Goal: Information Seeking & Learning: Learn about a topic

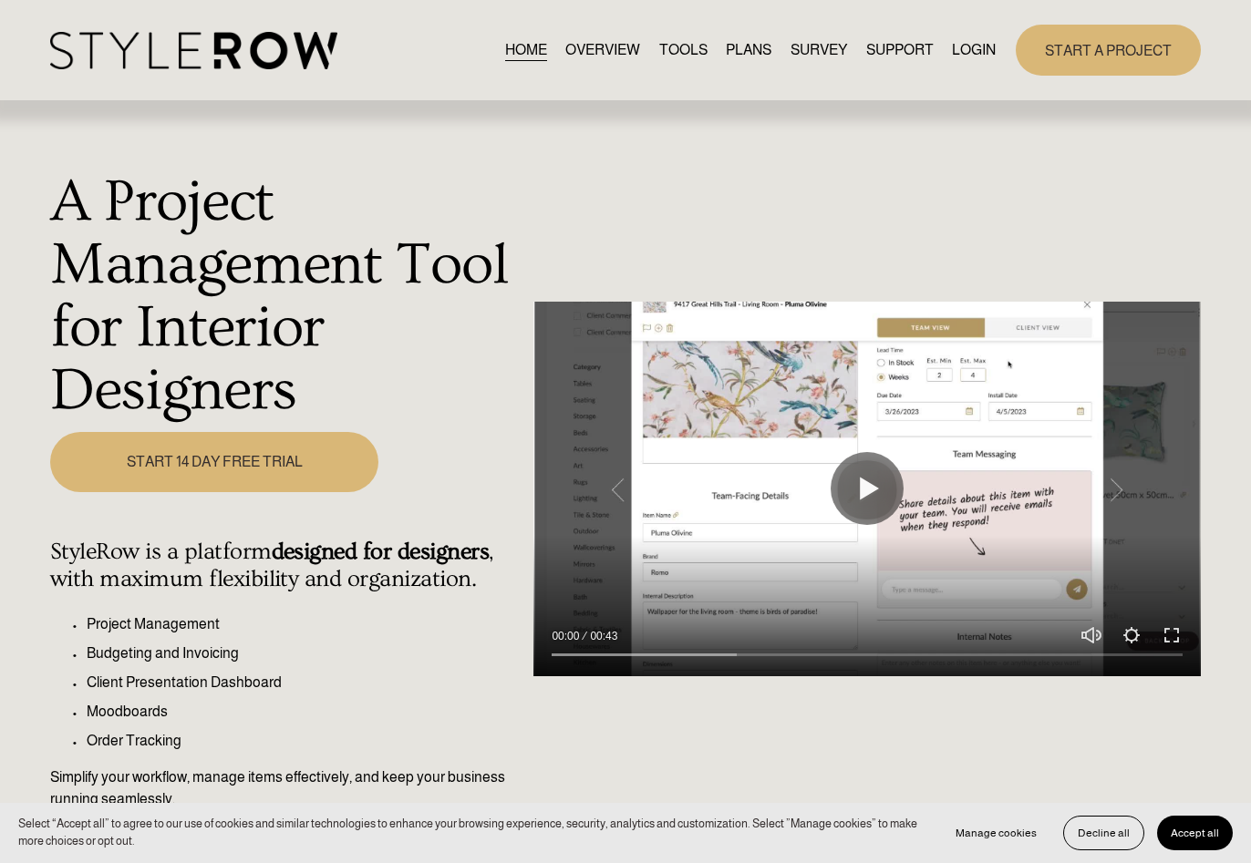
click at [977, 47] on link "LOGIN" at bounding box center [974, 50] width 44 height 25
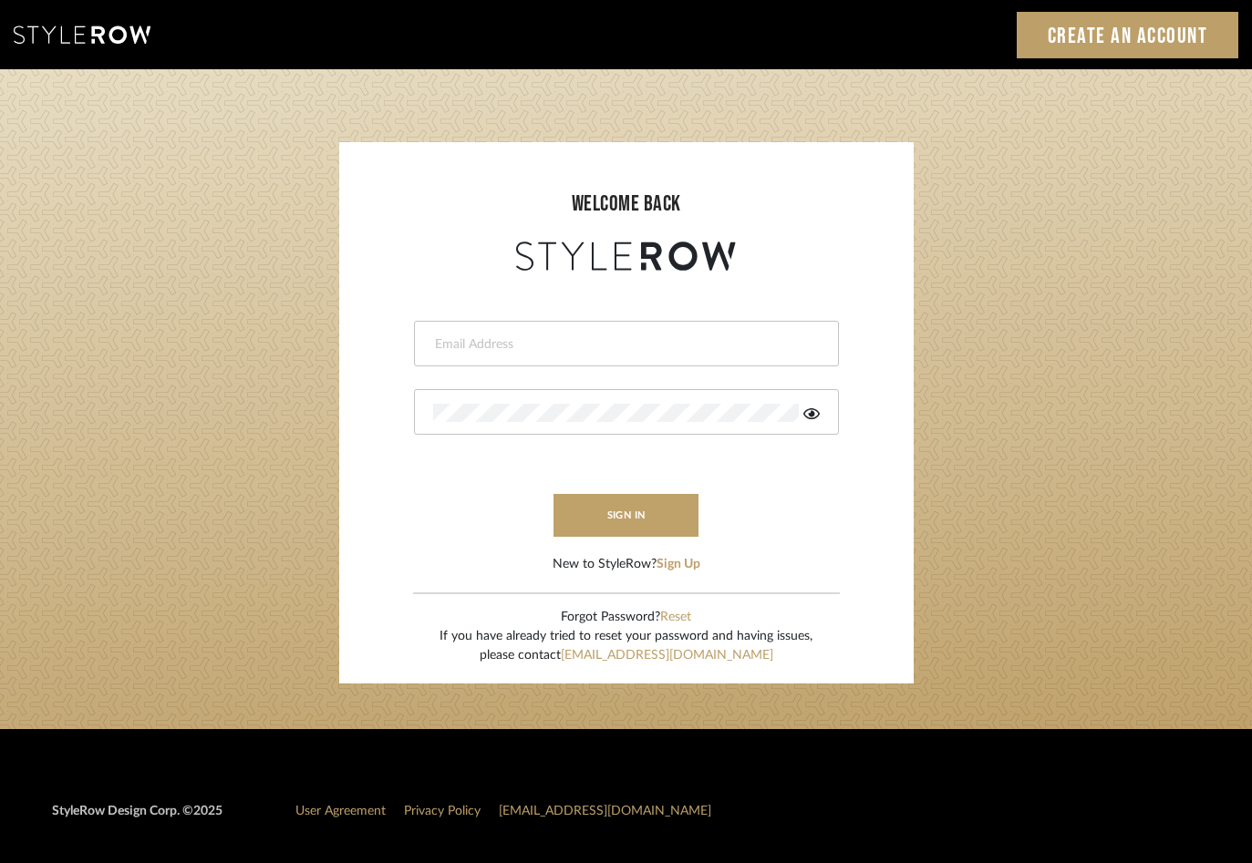
type input "hannah@roomerslimited.com"
click at [811, 417] on icon at bounding box center [811, 414] width 16 height 15
click at [685, 517] on button "sign in" at bounding box center [626, 515] width 146 height 43
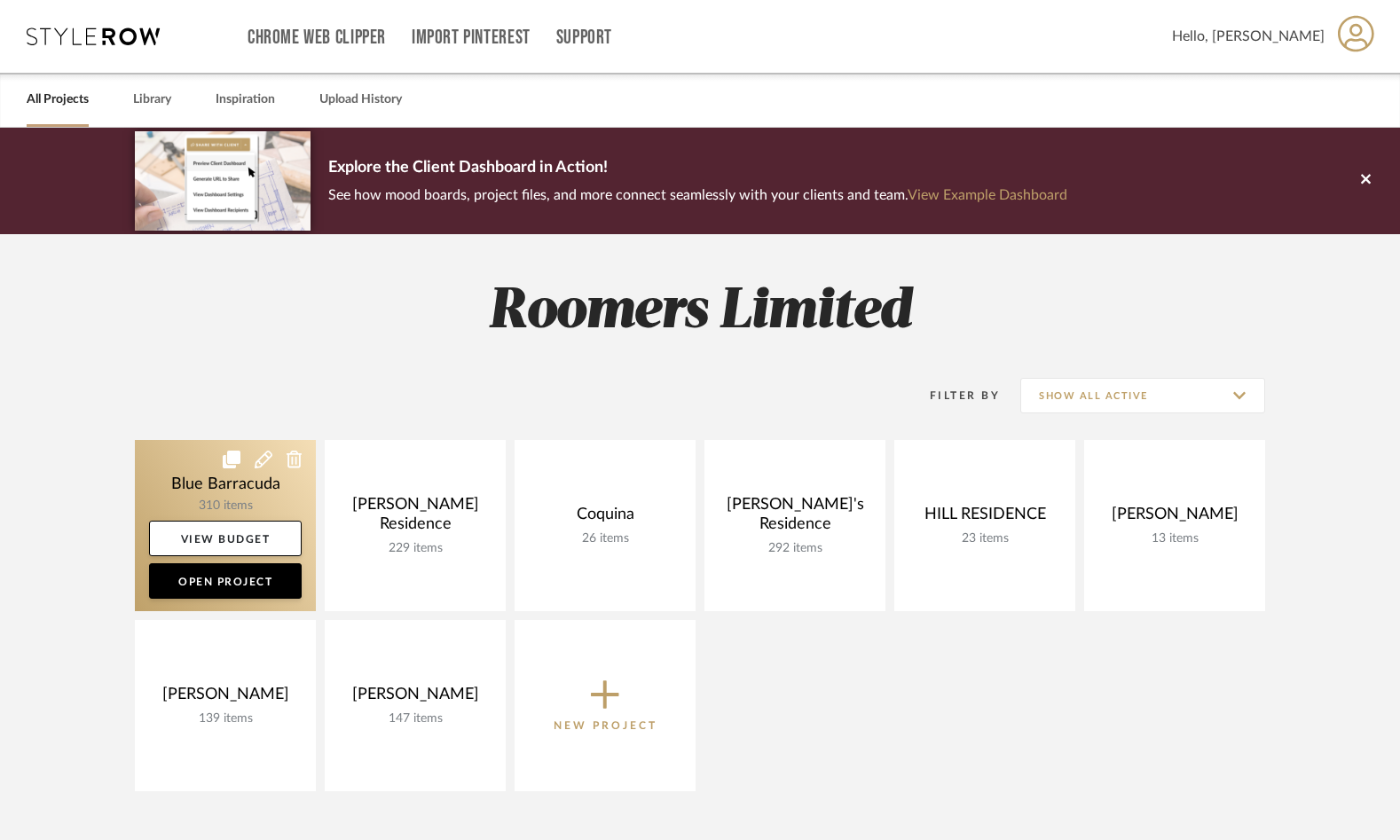
click at [222, 484] on link at bounding box center [226, 526] width 181 height 171
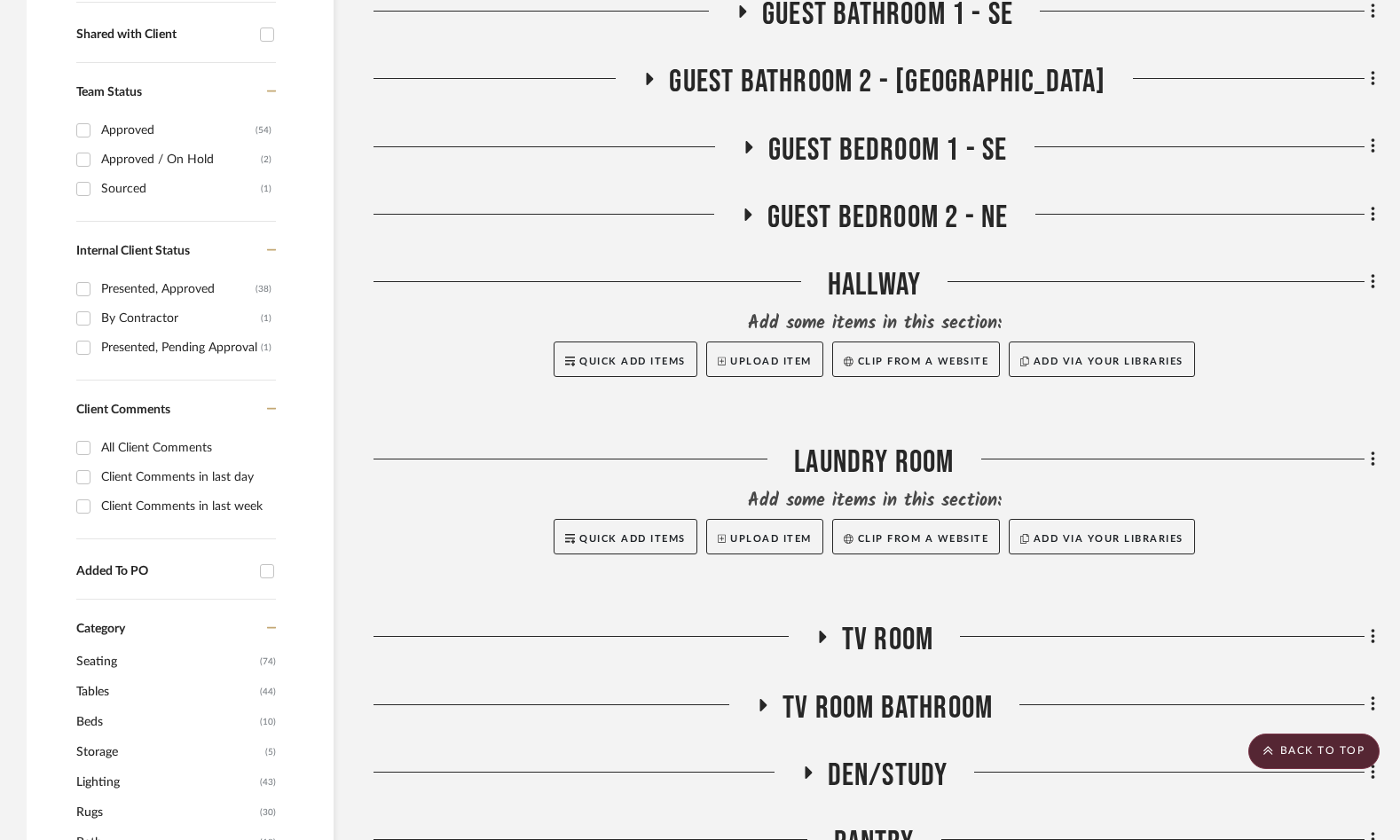
scroll to position [976, 0]
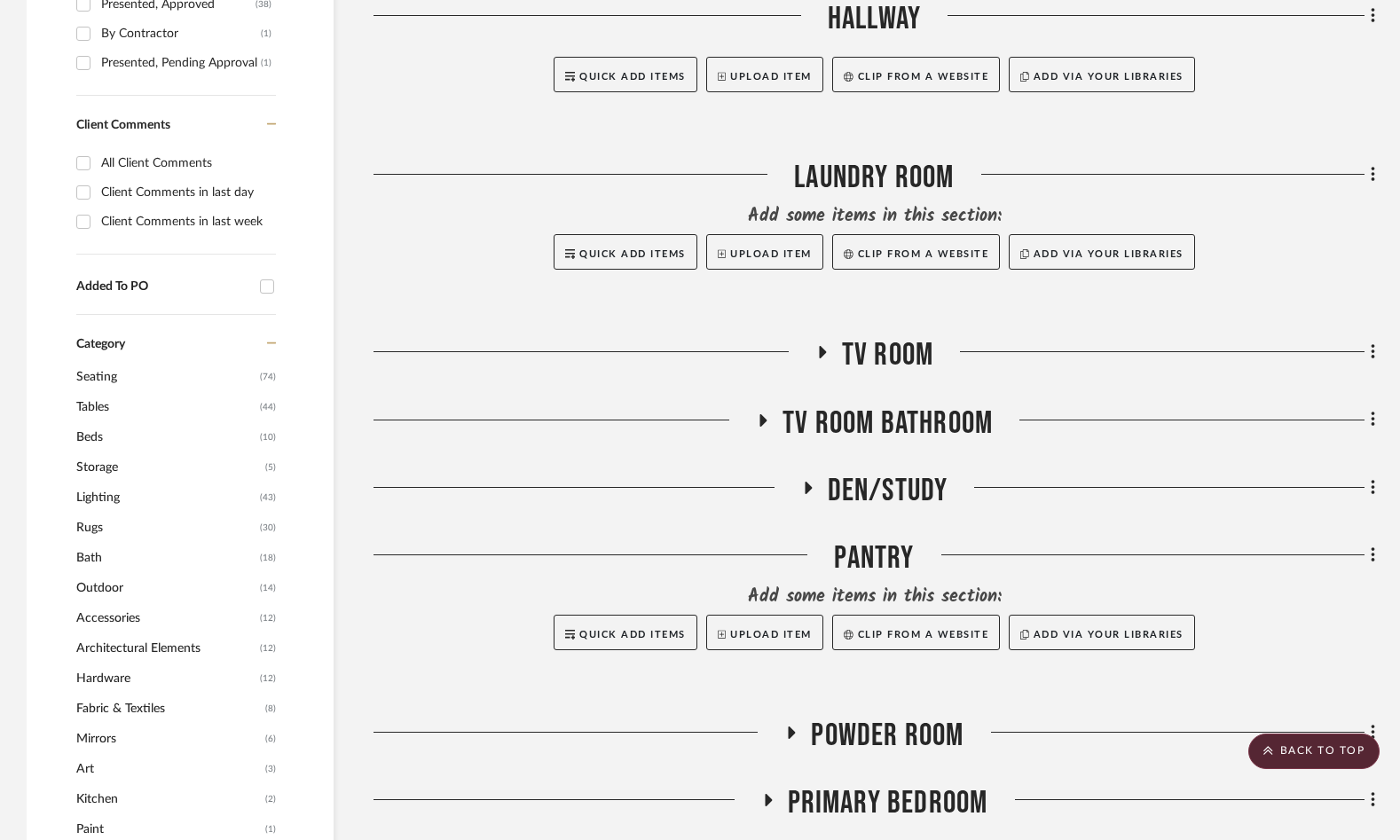
click at [106, 371] on span "Seating" at bounding box center [166, 377] width 179 height 30
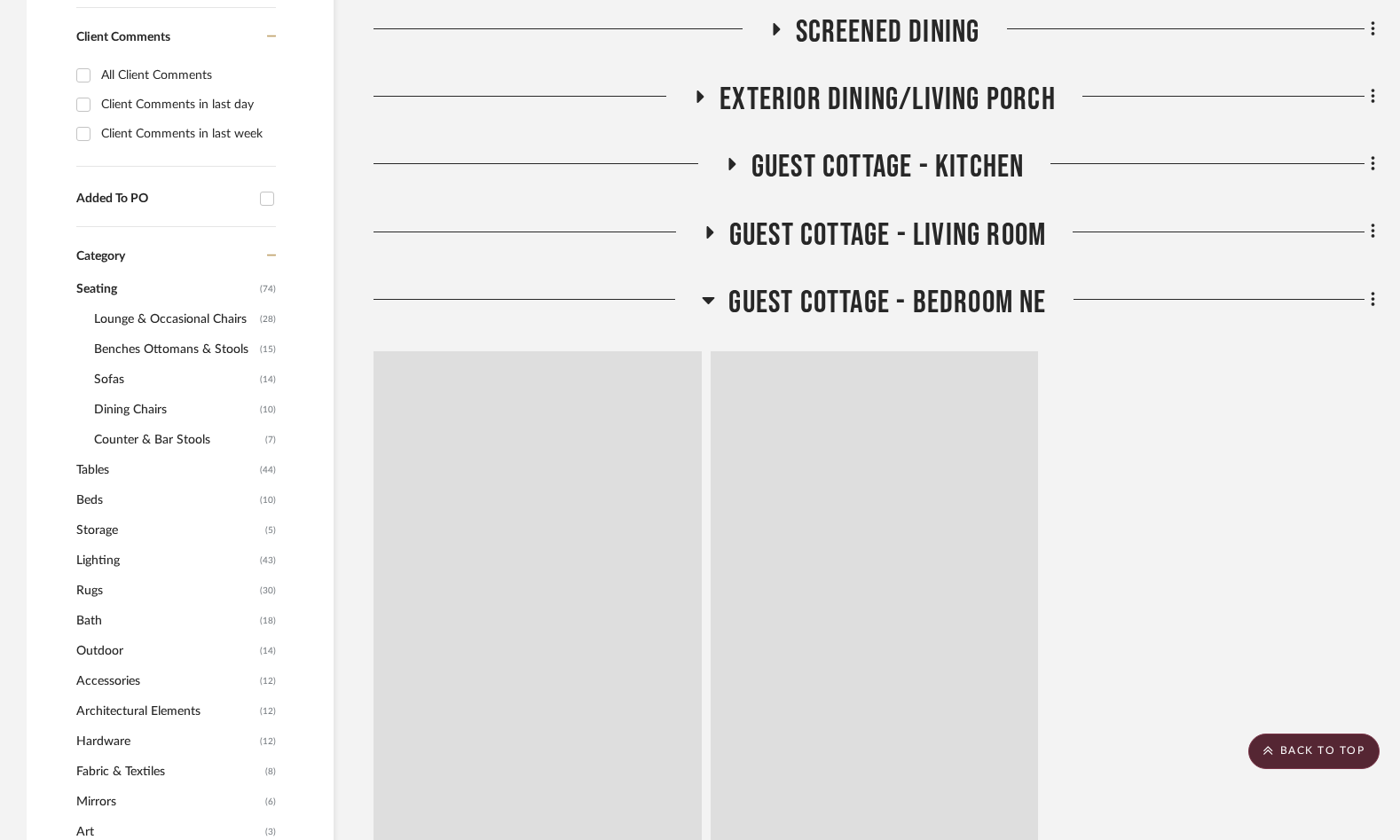
scroll to position [947, 0]
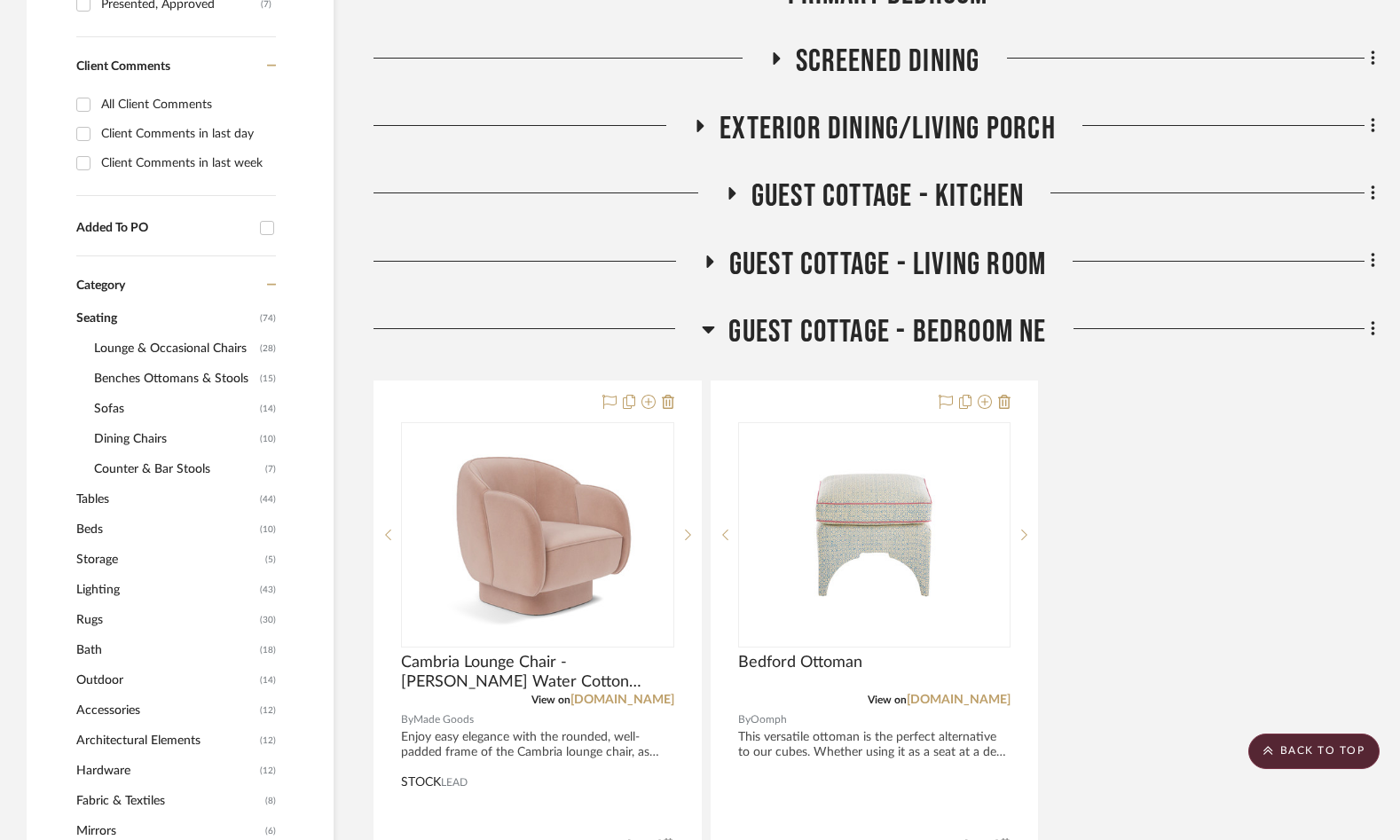
click at [87, 498] on span "Tables" at bounding box center [166, 499] width 179 height 30
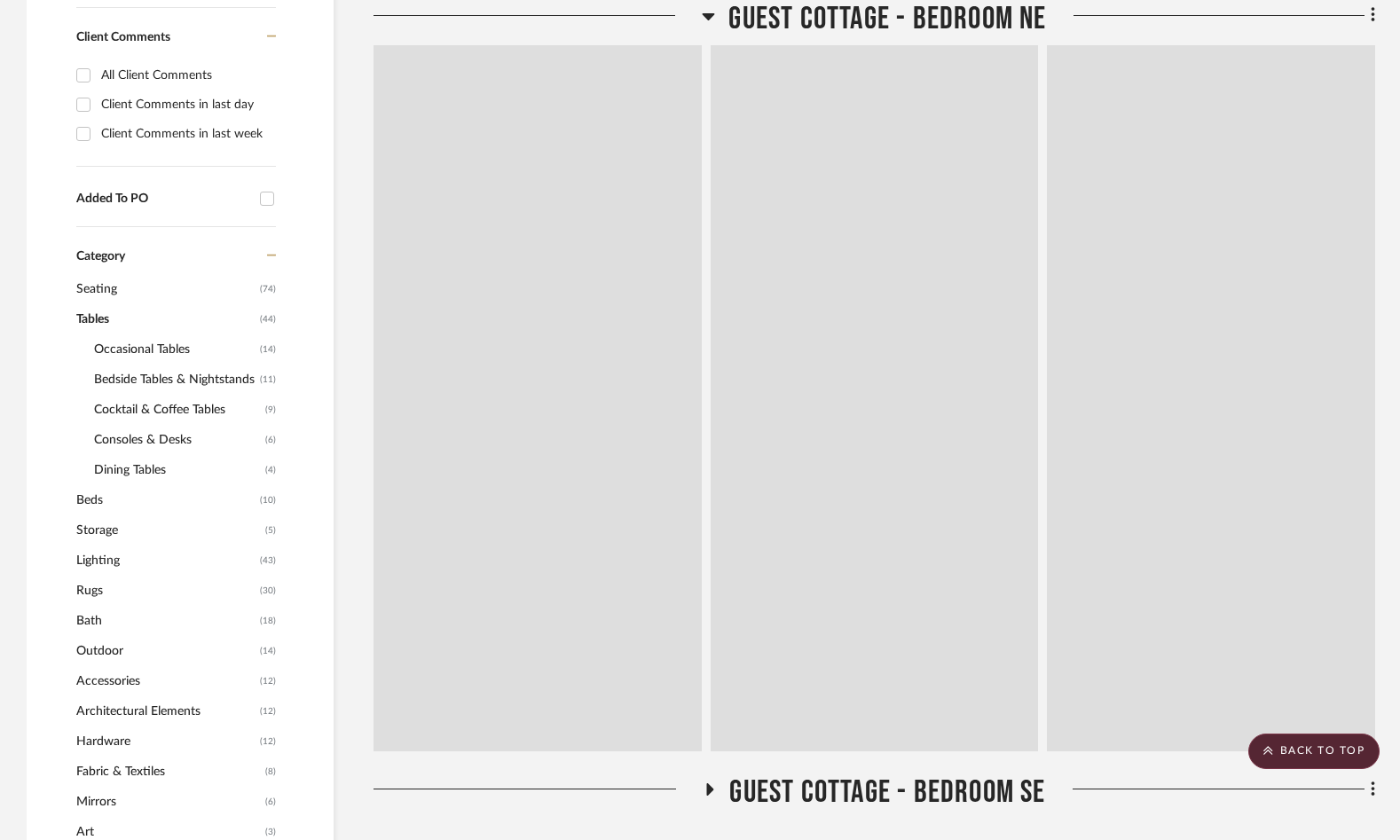
scroll to position [918, 0]
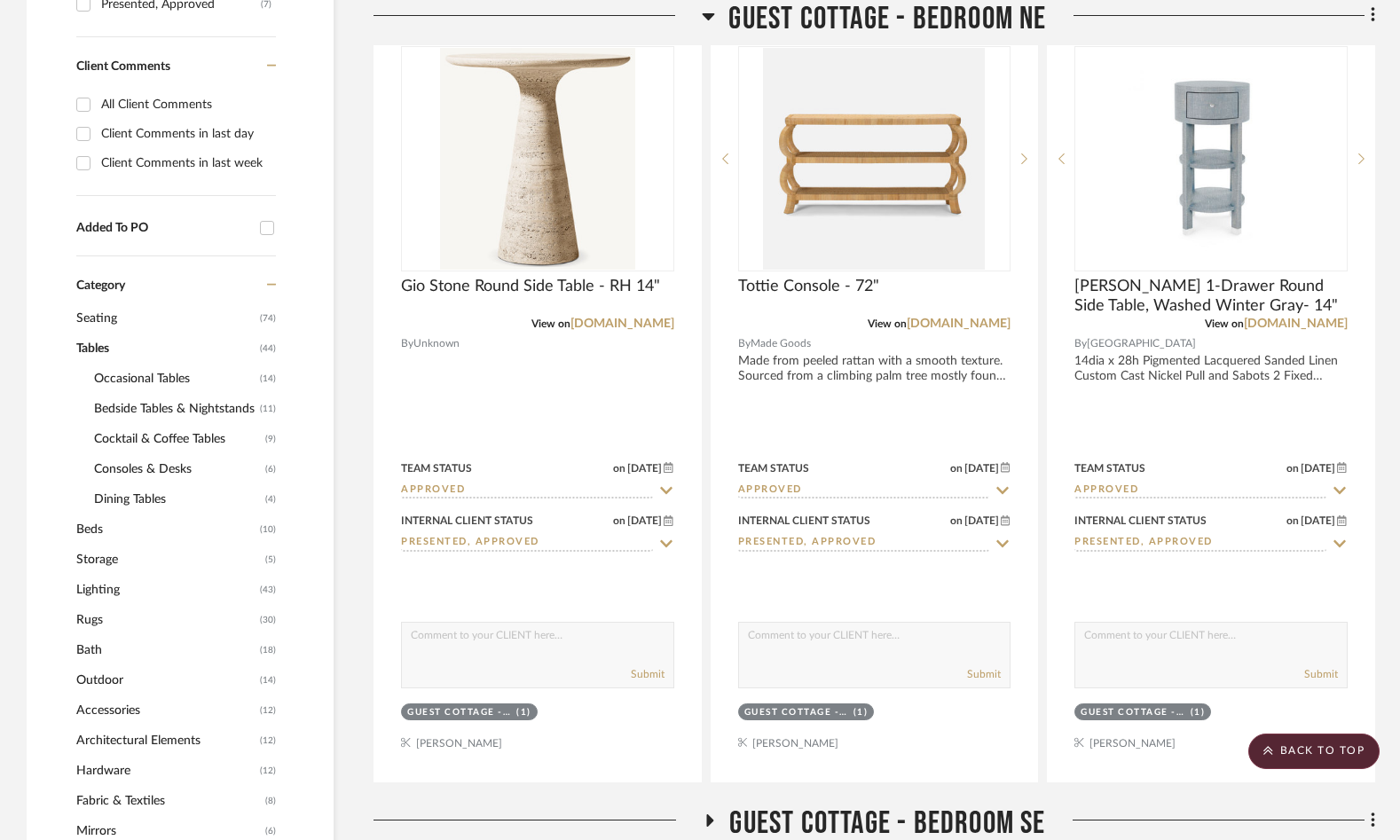
click at [156, 377] on span "Occasional Tables" at bounding box center [175, 379] width 162 height 30
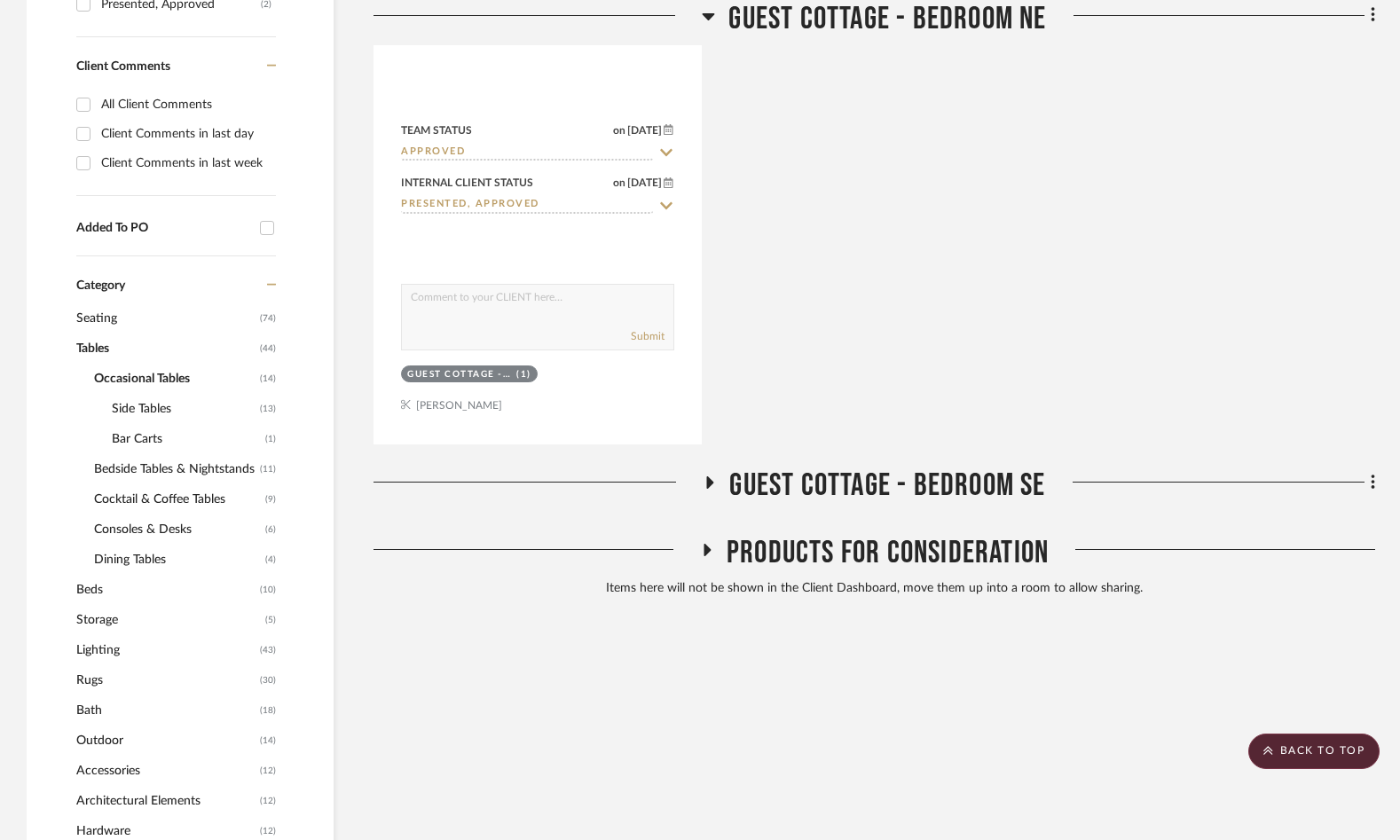
click at [137, 406] on span "Side Tables" at bounding box center [184, 409] width 144 height 30
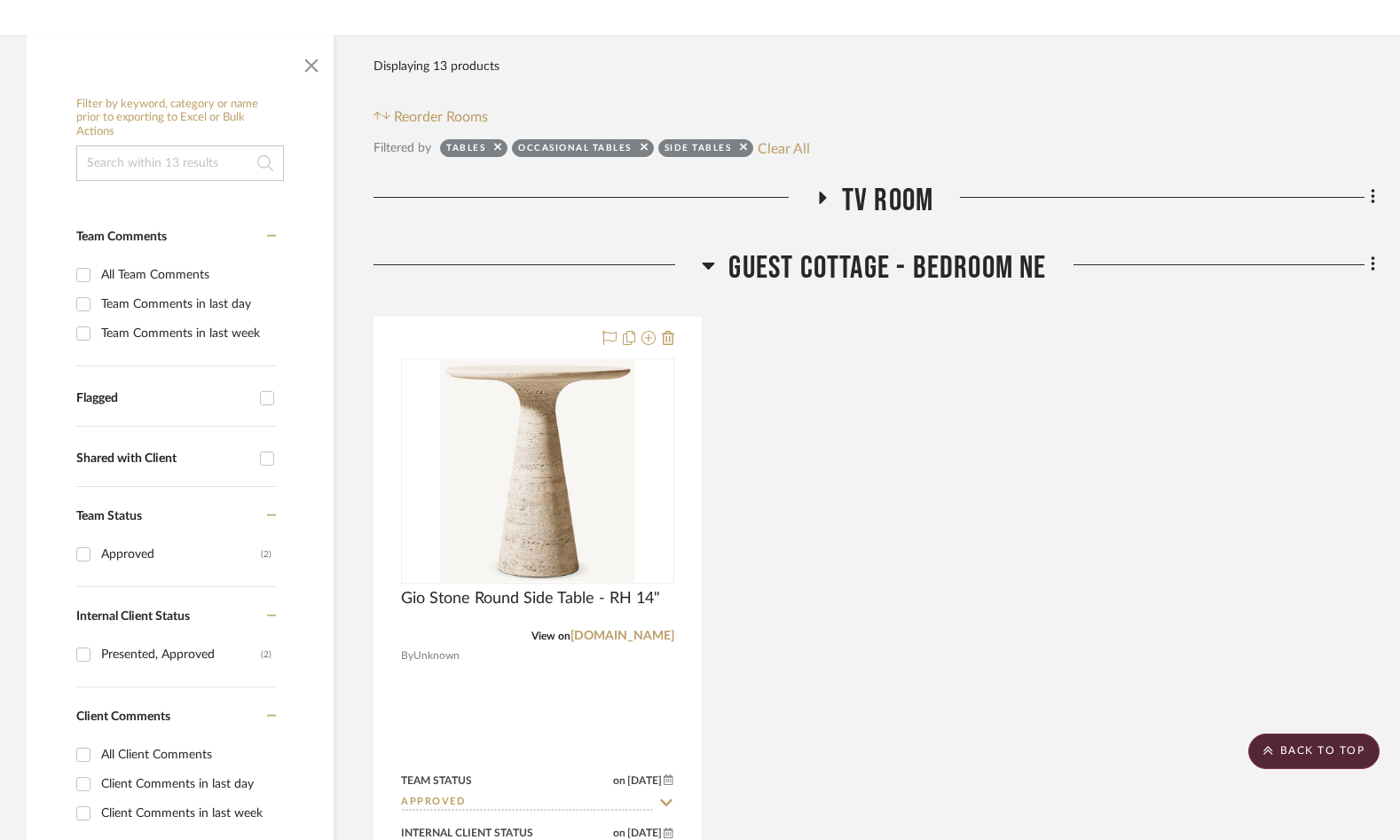
scroll to position [30, 0]
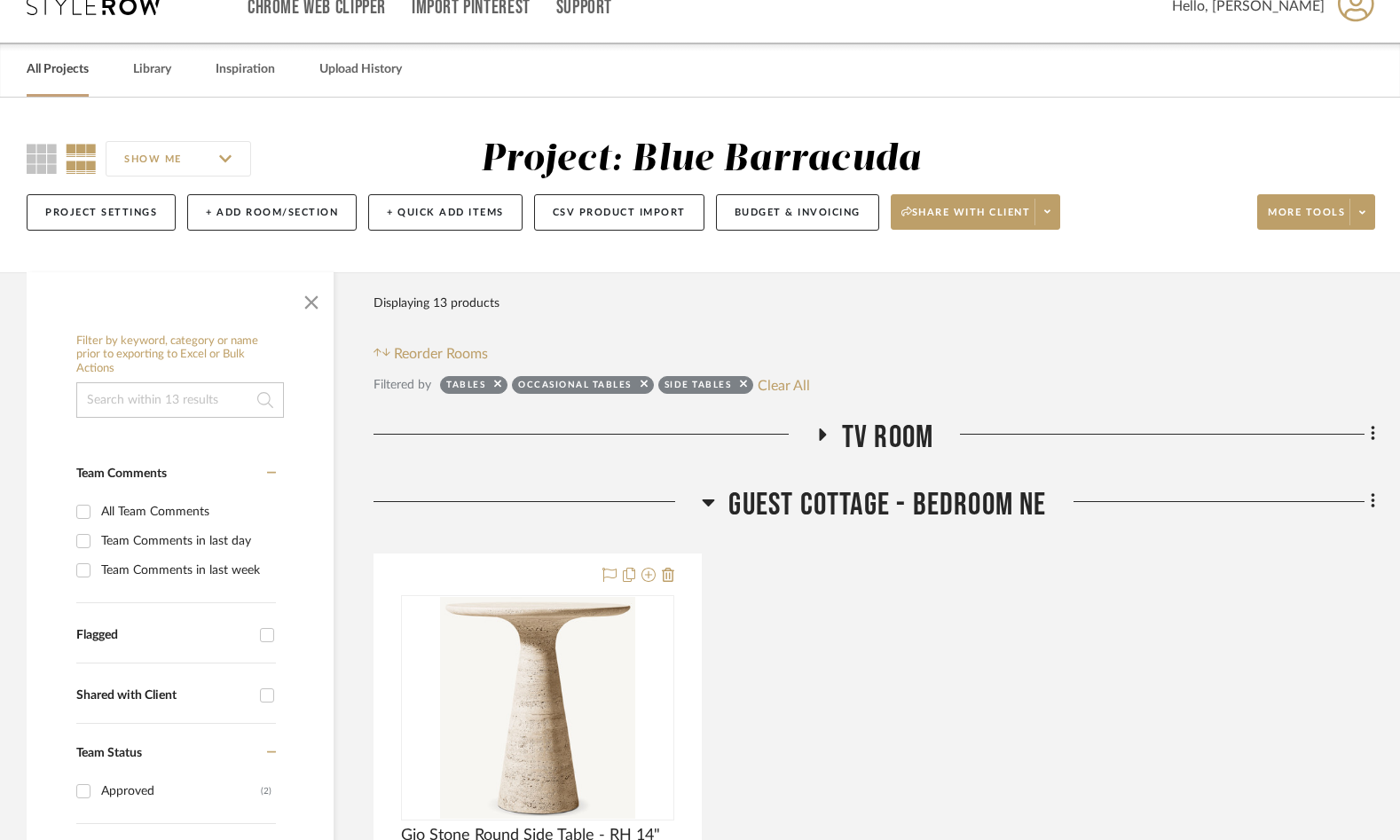
click at [86, 68] on link "All Projects" at bounding box center [57, 69] width 62 height 24
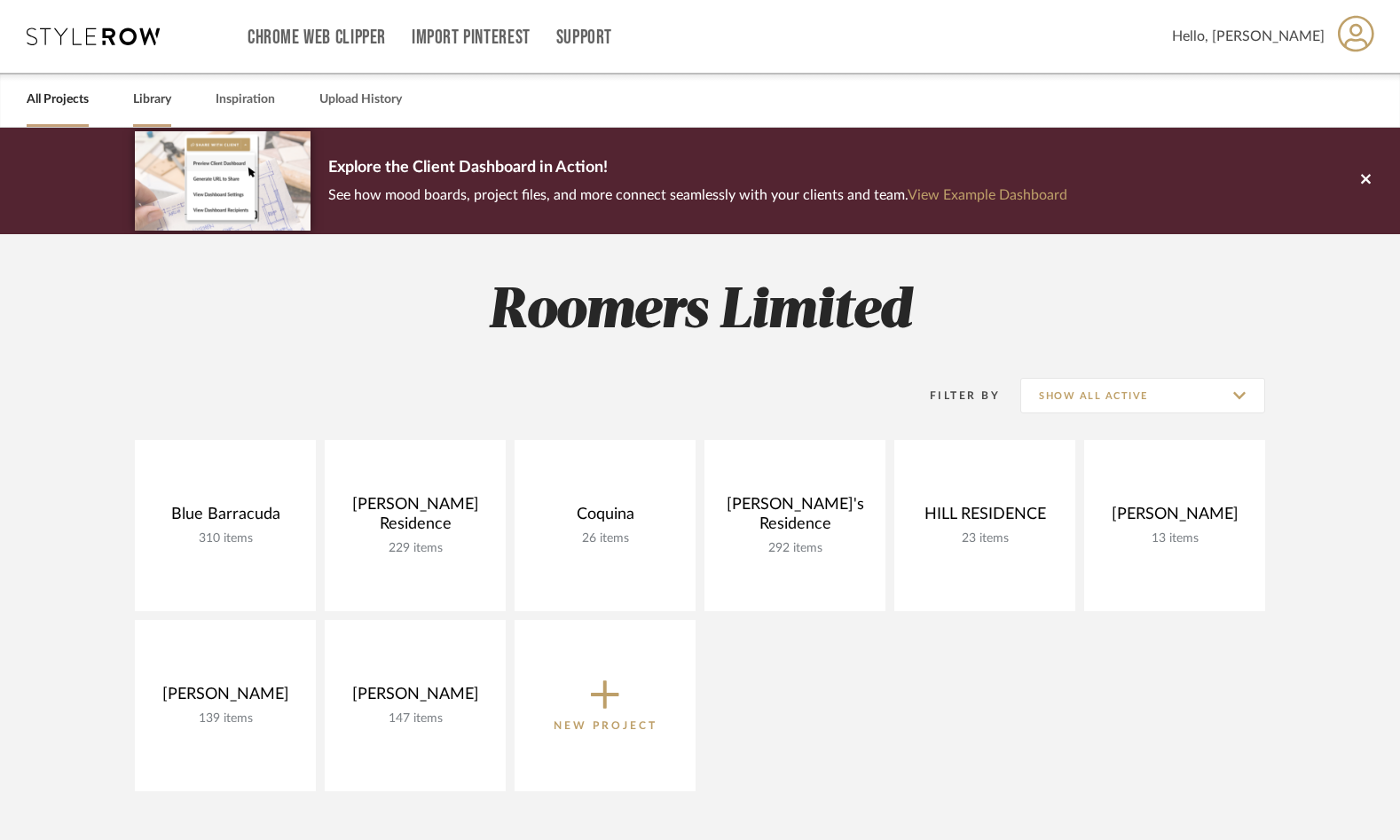
click at [133, 103] on link "Library" at bounding box center [152, 99] width 38 height 24
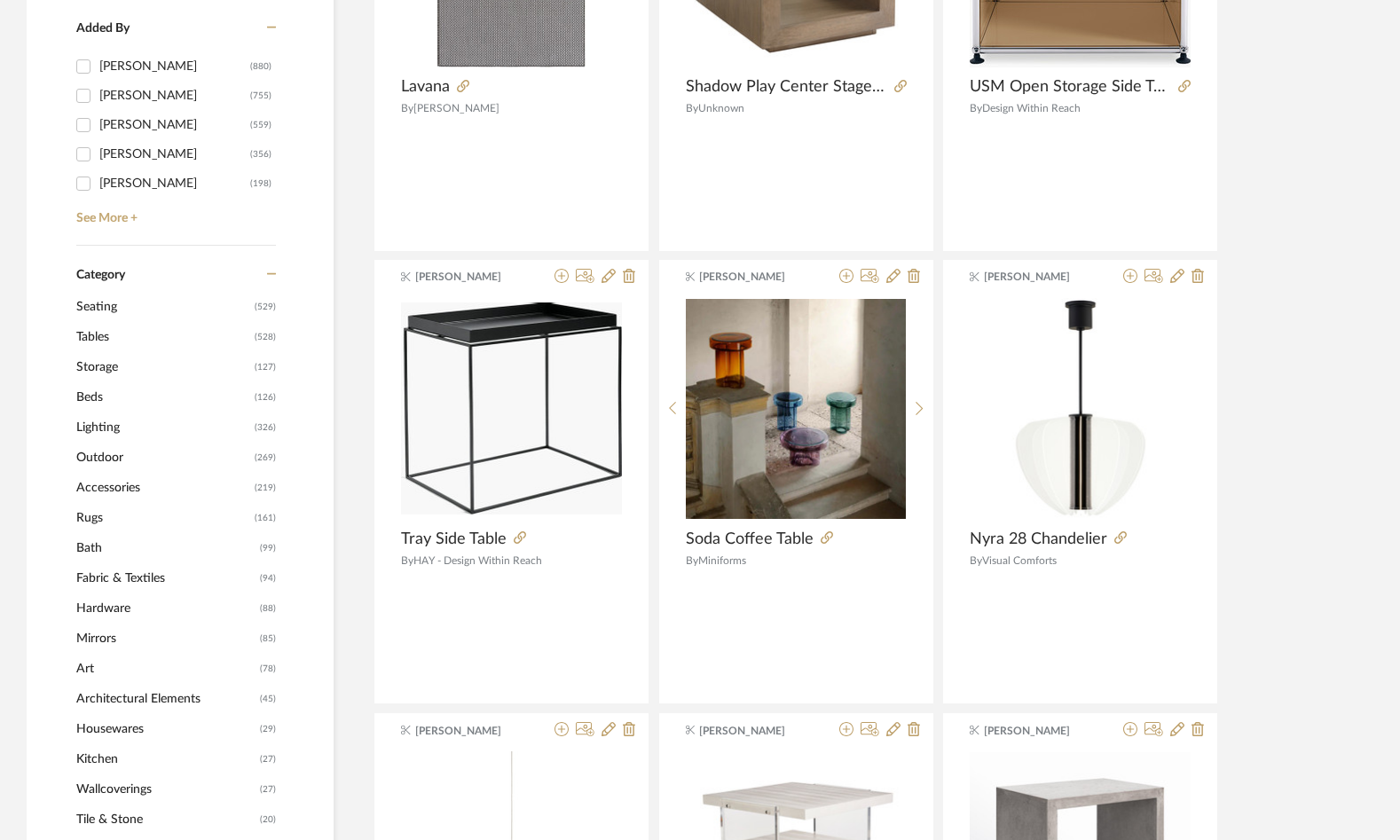
click at [86, 300] on span "Seating" at bounding box center [163, 307] width 174 height 30
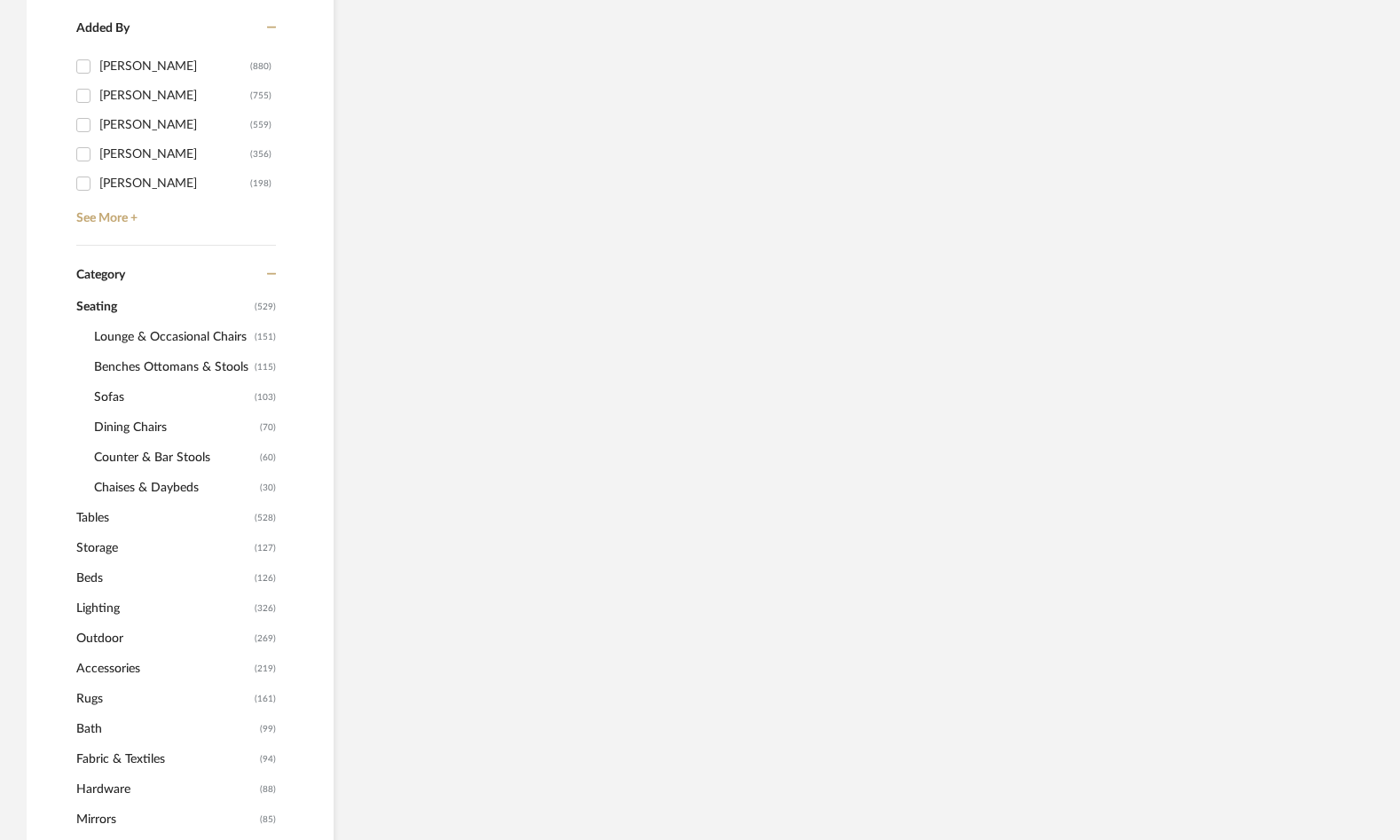
scroll to position [530, 0]
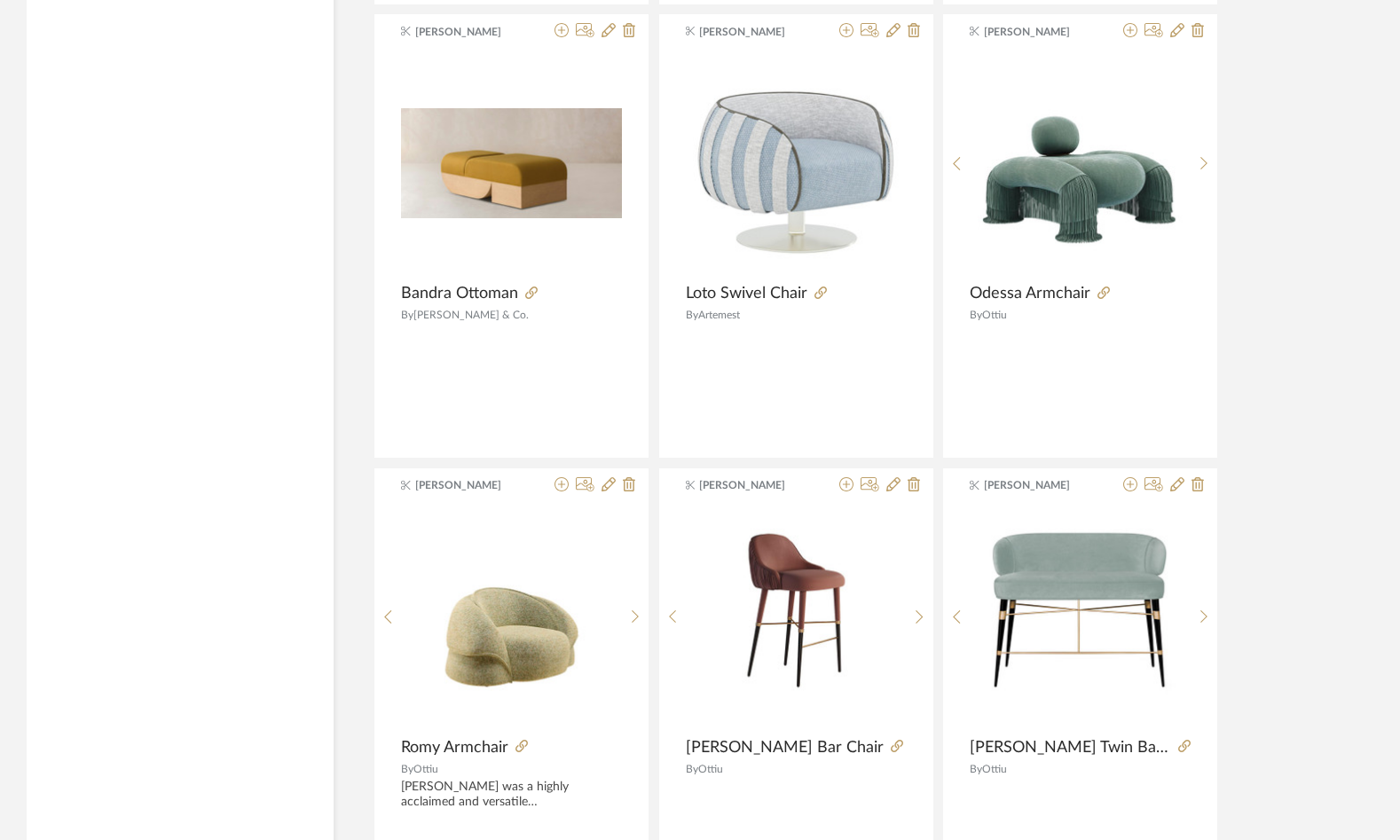
scroll to position [3103, 0]
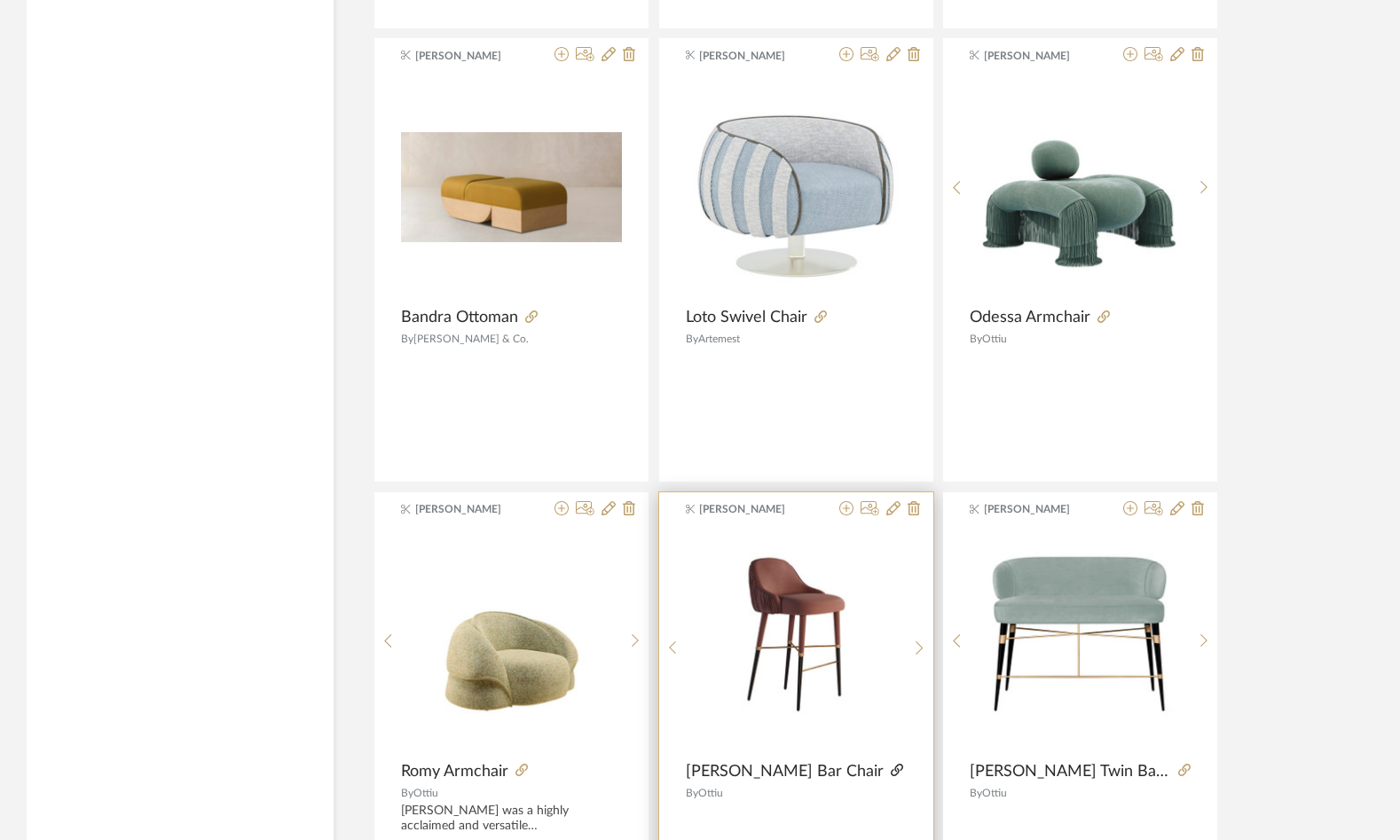
click at [891, 769] on icon at bounding box center [897, 770] width 13 height 13
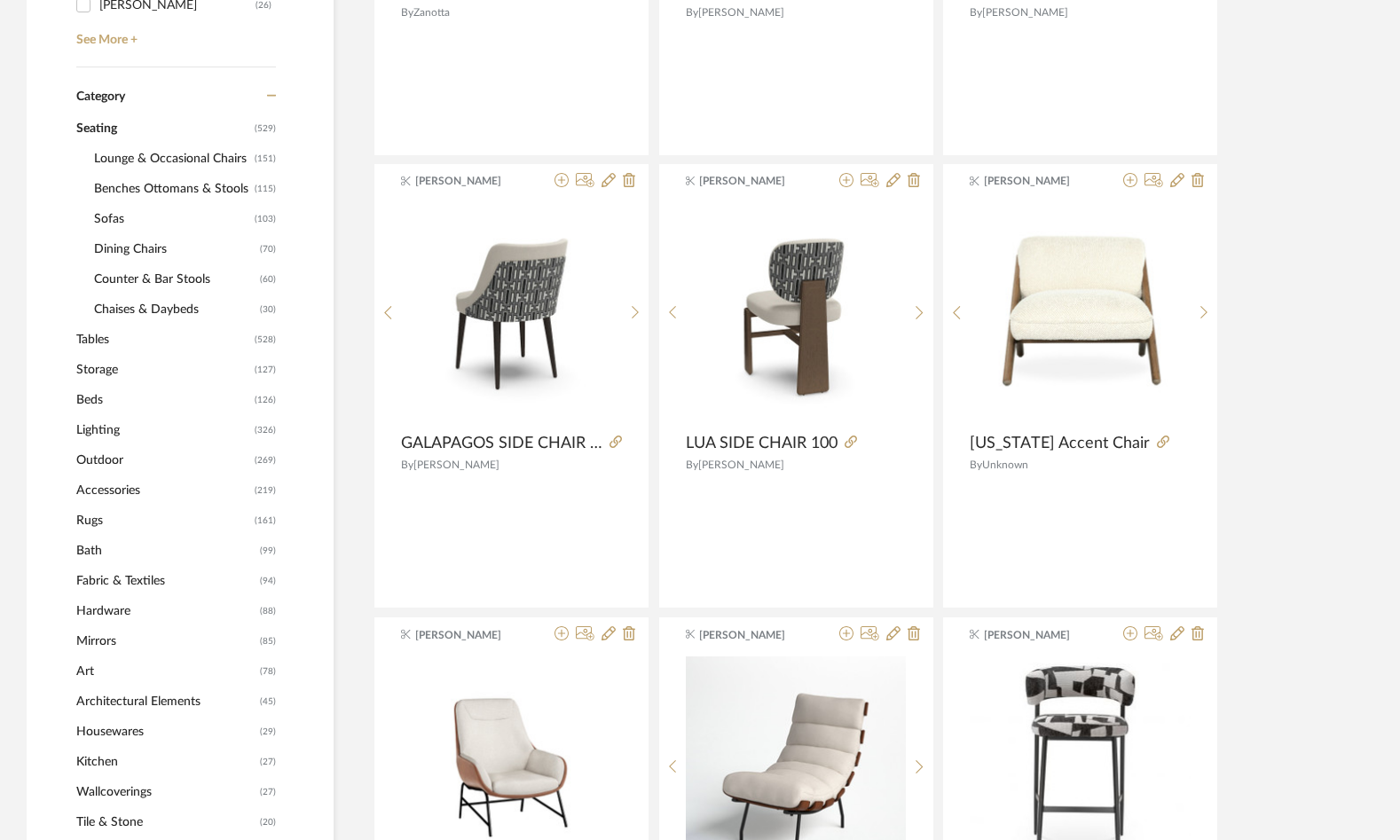
scroll to position [708, 0]
click at [200, 157] on span "Lounge & Occasional Chairs" at bounding box center [172, 160] width 156 height 30
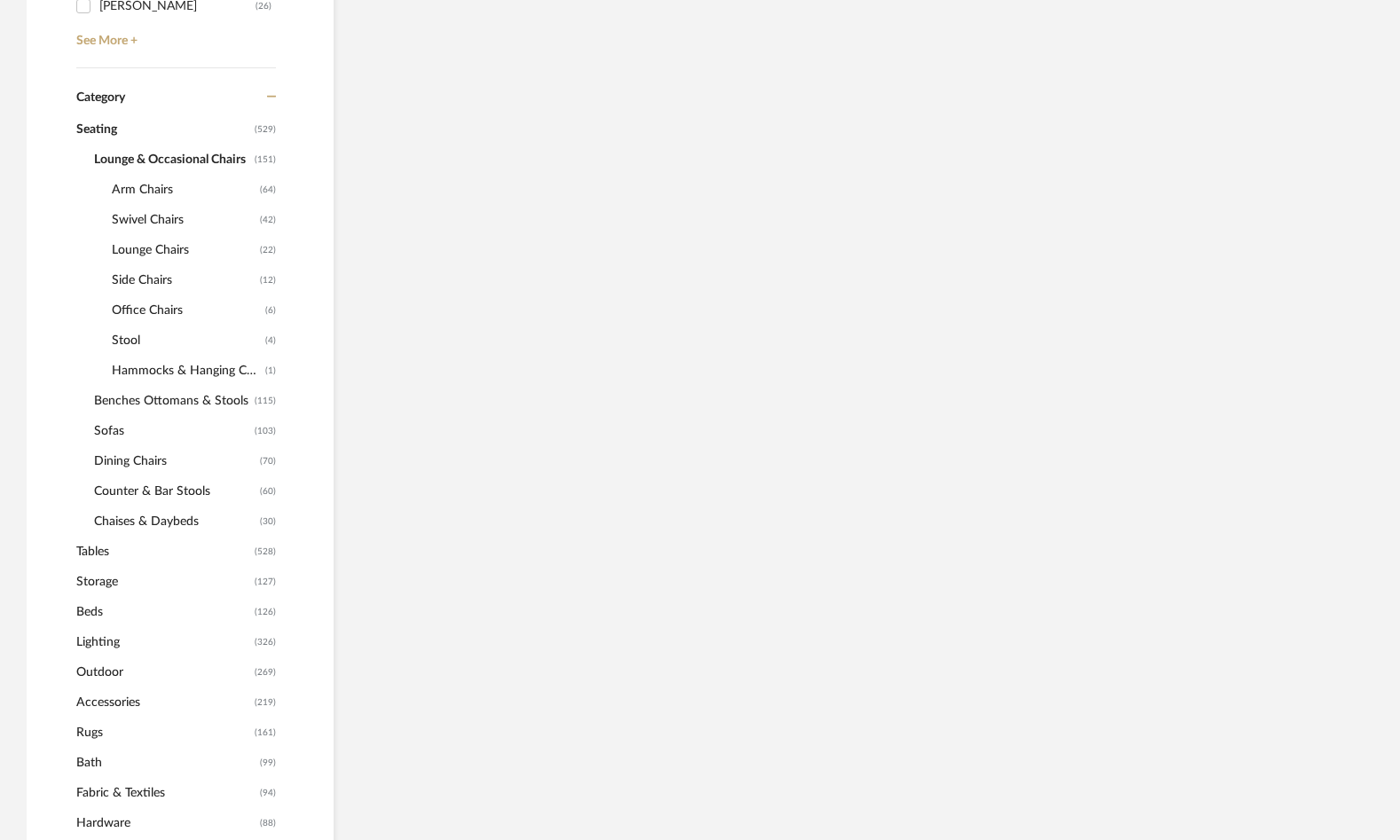
click at [185, 151] on span "Lounge & Occasional Chairs" at bounding box center [172, 160] width 156 height 30
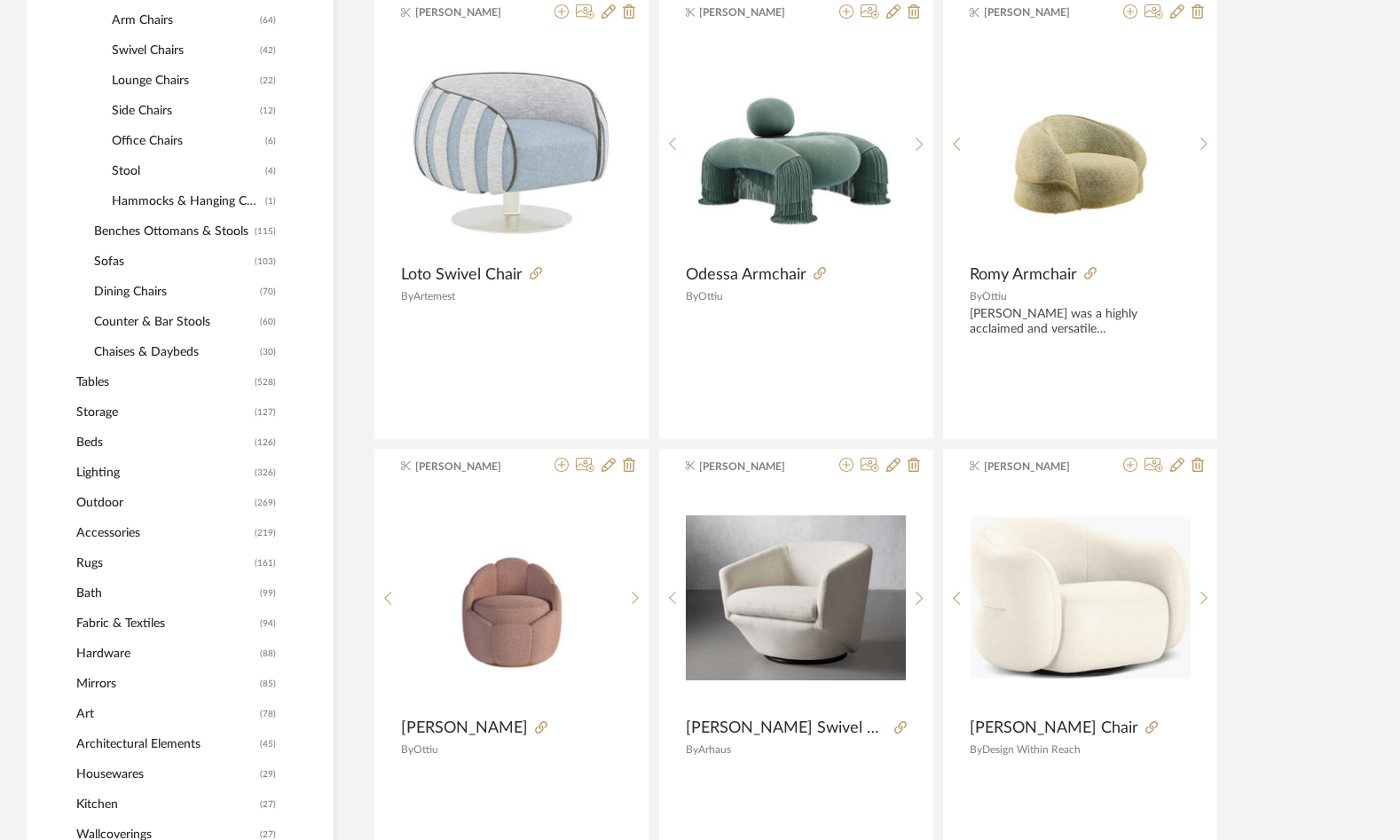
scroll to position [885, 0]
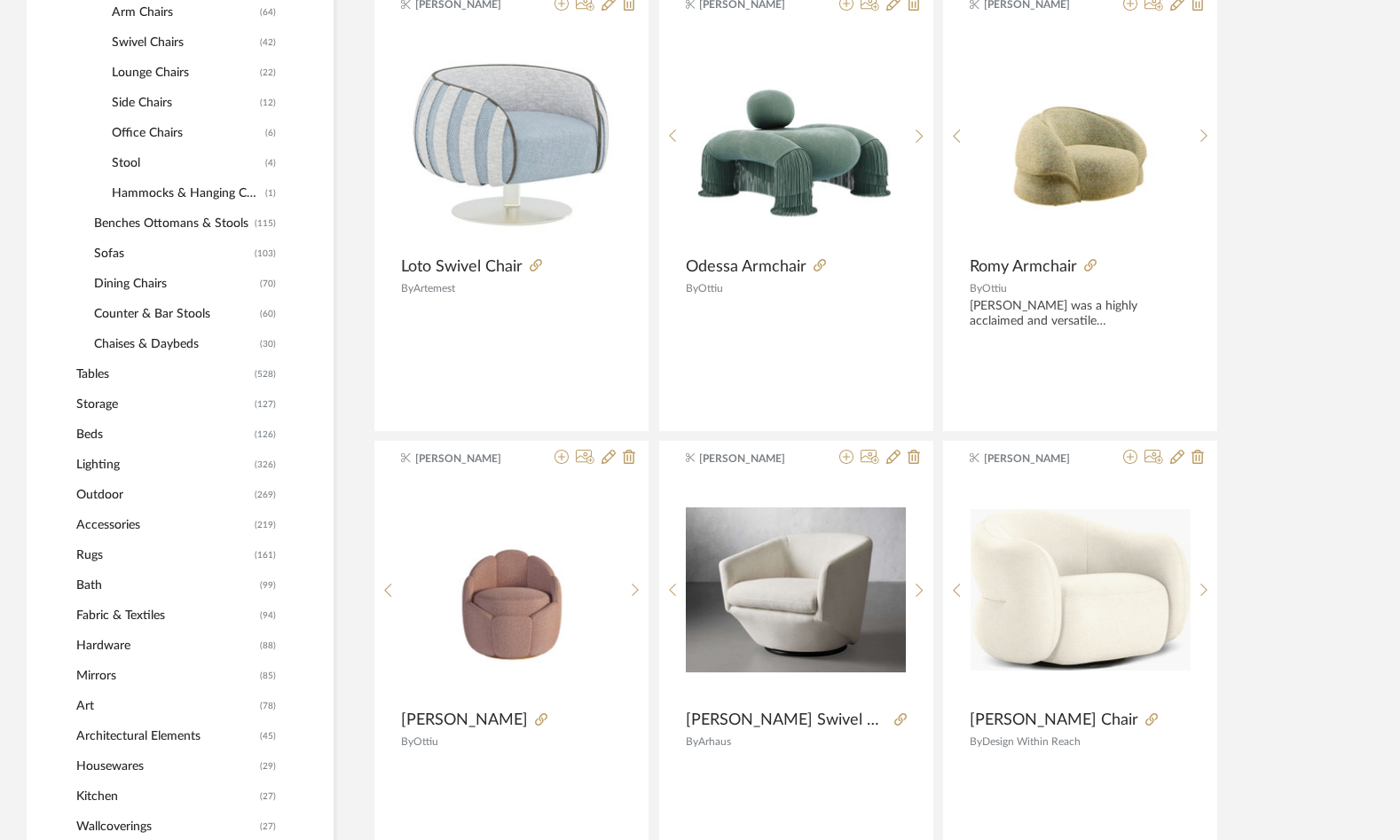
click at [101, 369] on span "Tables" at bounding box center [163, 374] width 174 height 30
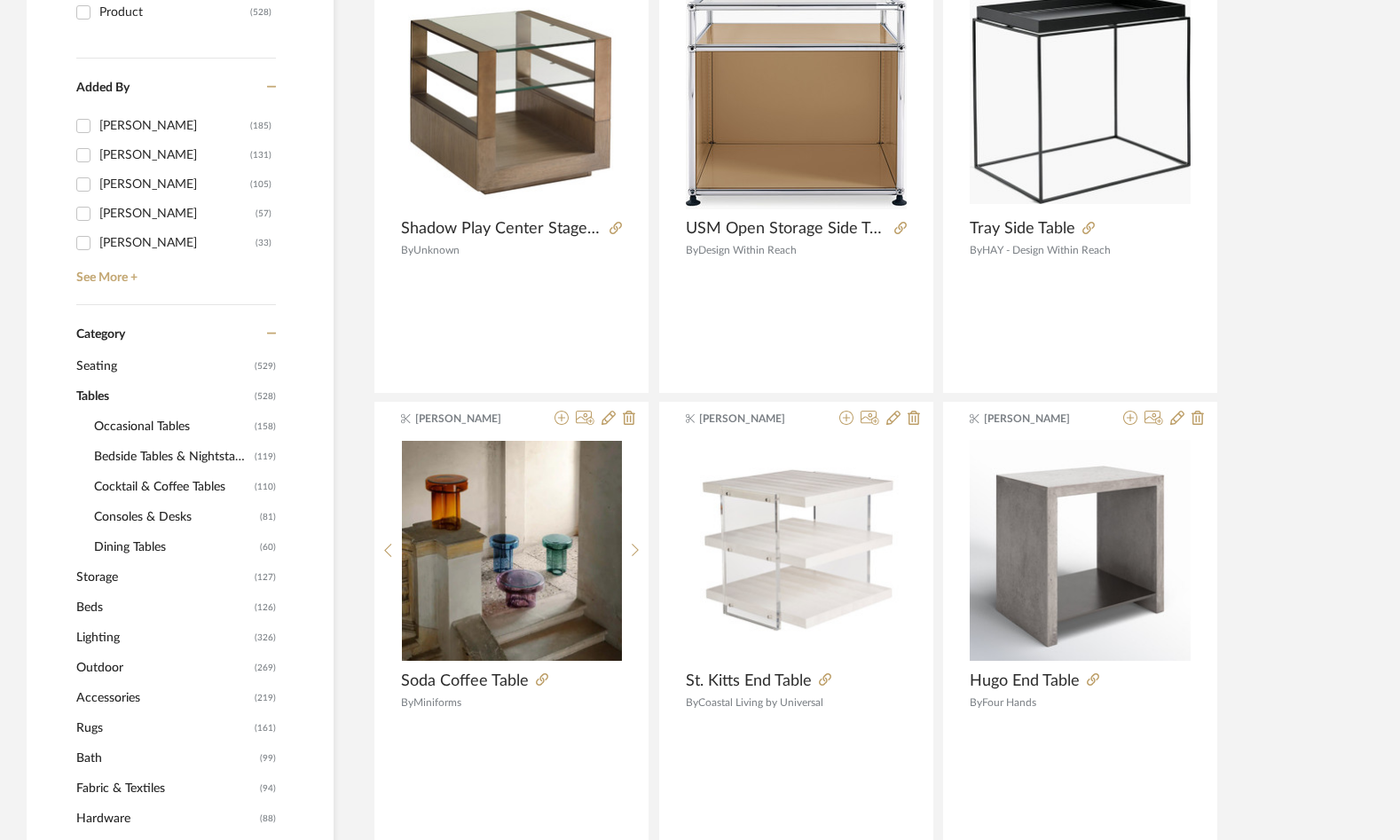
scroll to position [441, 0]
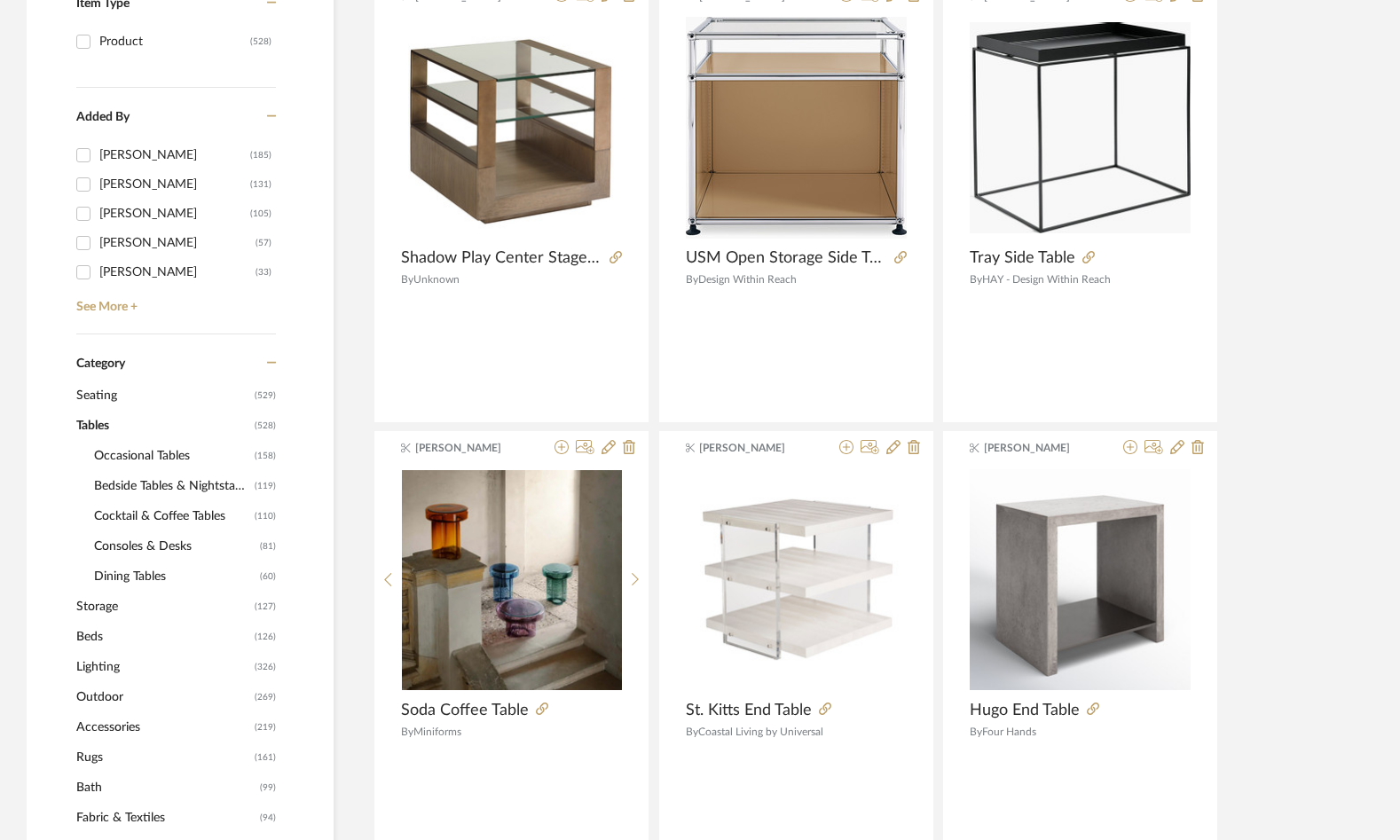
click at [151, 447] on span "Occasional Tables" at bounding box center [172, 456] width 156 height 30
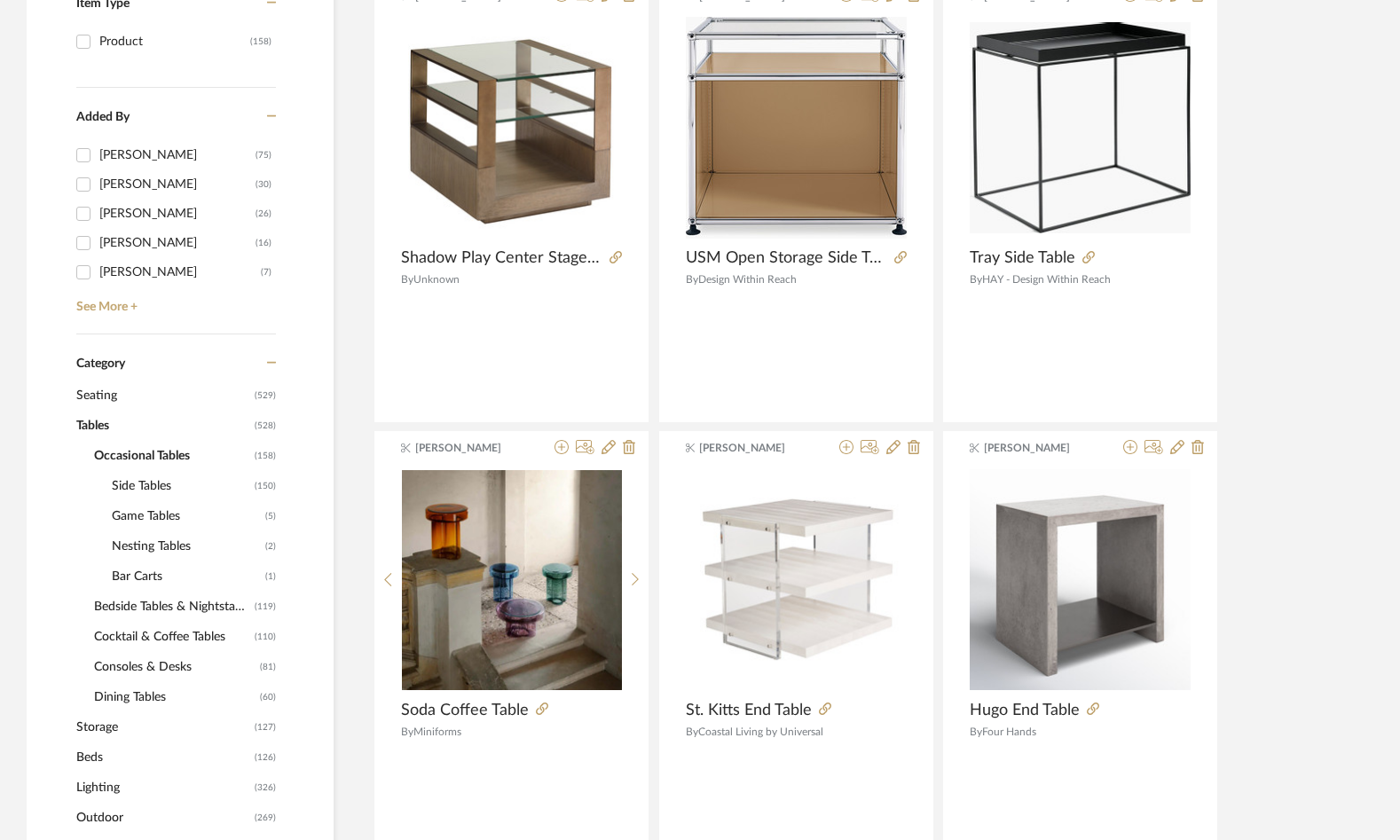
click at [140, 482] on span "Side Tables" at bounding box center [181, 486] width 138 height 30
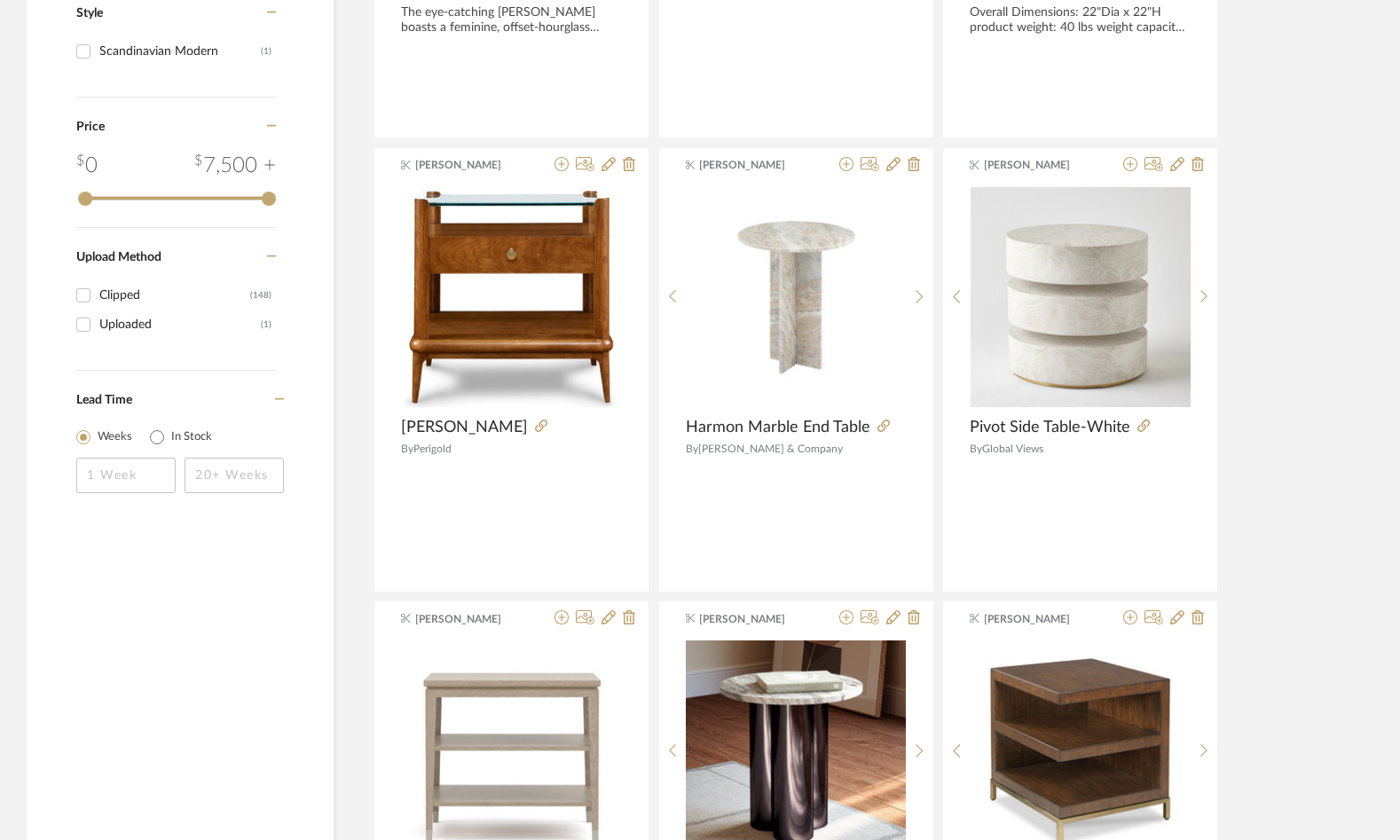
scroll to position [2571, 0]
